Goal: Task Accomplishment & Management: Complete application form

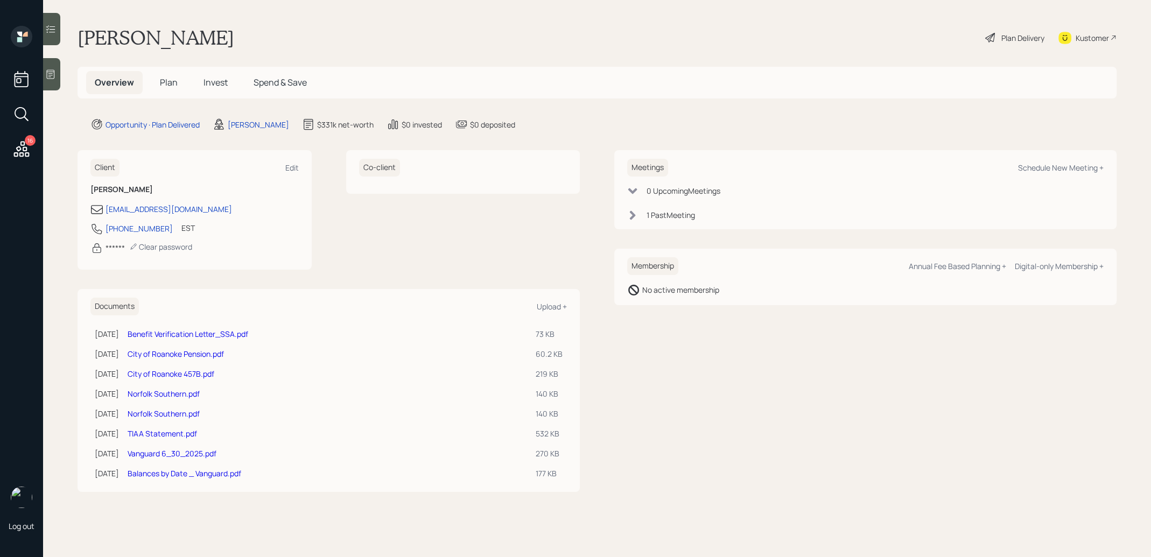
click at [1032, 37] on div "Plan Delivery" at bounding box center [1022, 37] width 43 height 11
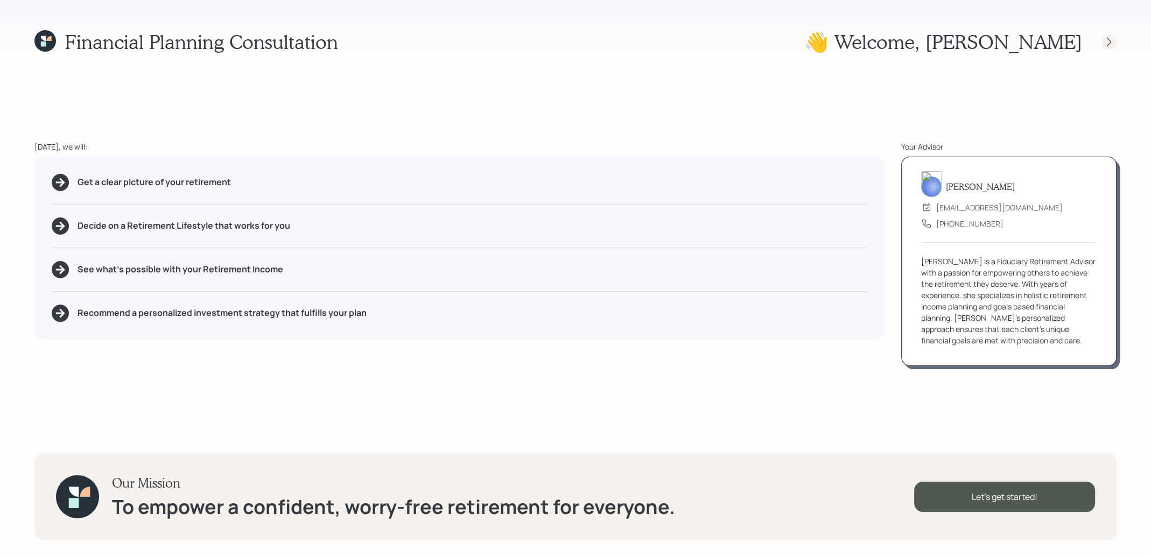
click at [1109, 43] on icon at bounding box center [1109, 42] width 11 height 11
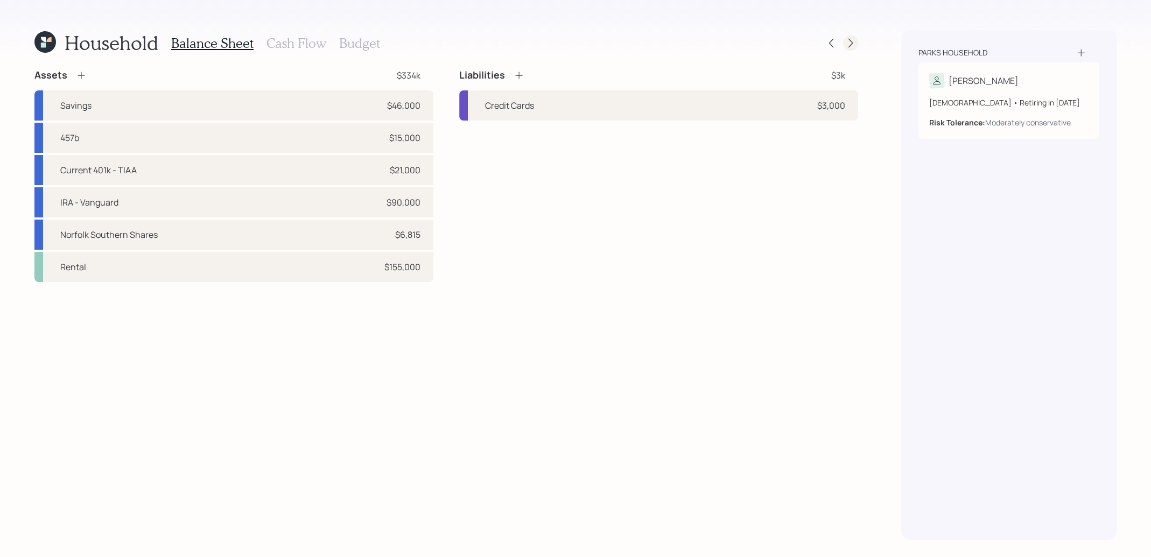
click at [852, 45] on icon at bounding box center [850, 43] width 11 height 11
